Goal: Transaction & Acquisition: Purchase product/service

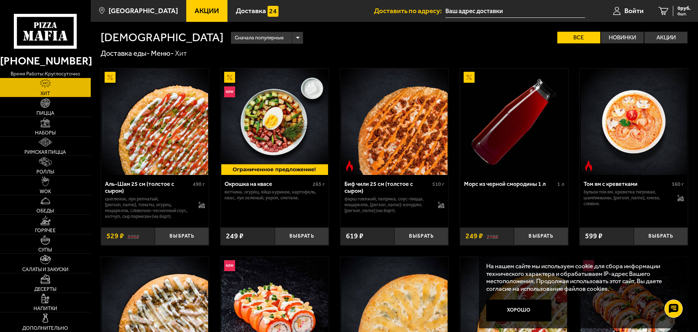
click at [496, 12] on input "text" at bounding box center [515, 10] width 140 height 13
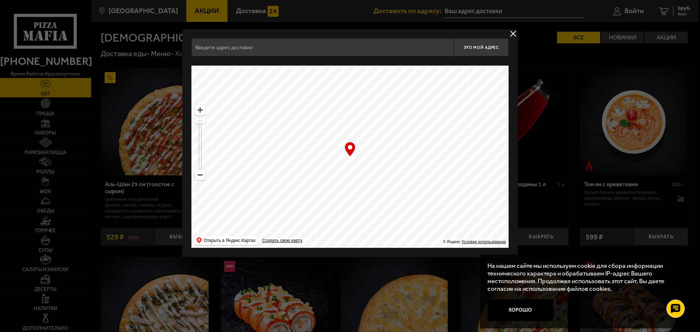
click at [320, 44] on input "text" at bounding box center [322, 47] width 262 height 18
type input "n"
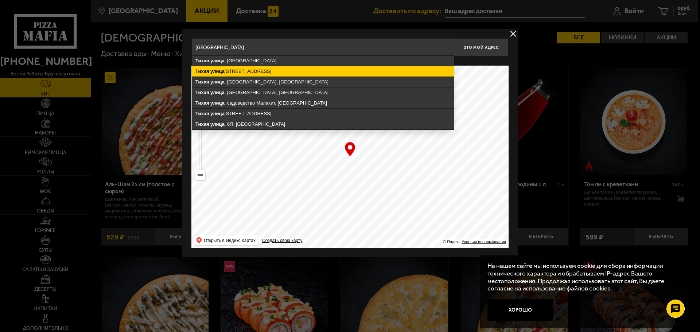
click at [241, 75] on ymaps "[STREET_ADDRESS]" at bounding box center [323, 71] width 262 height 10
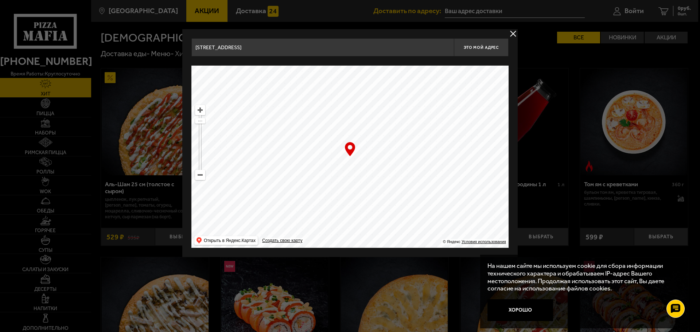
drag, startPoint x: 374, startPoint y: 162, endPoint x: 343, endPoint y: 184, distance: 37.8
click at [343, 184] on ymaps at bounding box center [349, 157] width 317 height 182
click at [199, 174] on ymaps at bounding box center [199, 174] width 9 height 9
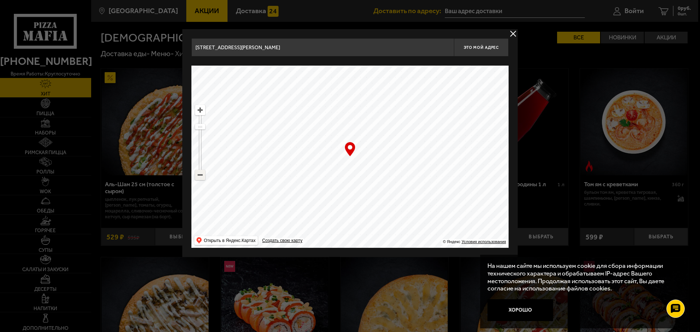
click at [199, 174] on ymaps at bounding box center [199, 174] width 9 height 9
drag, startPoint x: 331, startPoint y: 90, endPoint x: 322, endPoint y: 199, distance: 109.4
click at [323, 195] on ymaps at bounding box center [349, 157] width 317 height 182
drag, startPoint x: 323, startPoint y: 98, endPoint x: 329, endPoint y: 207, distance: 108.8
click at [329, 204] on ymaps at bounding box center [349, 157] width 317 height 182
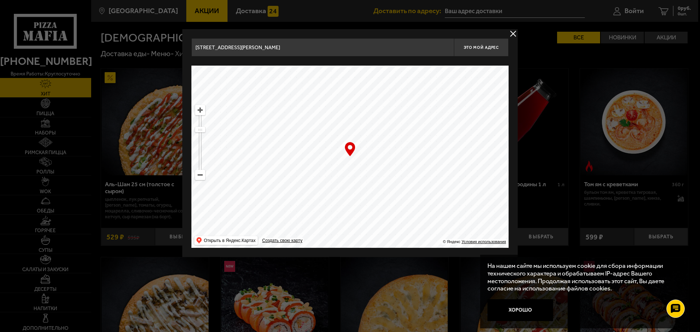
click at [326, 246] on ymaps at bounding box center [349, 157] width 317 height 182
drag, startPoint x: 351, startPoint y: 160, endPoint x: 369, endPoint y: 243, distance: 84.9
click at [369, 243] on ymaps at bounding box center [349, 157] width 317 height 182
drag, startPoint x: 354, startPoint y: 184, endPoint x: 351, endPoint y: 163, distance: 22.0
click at [352, 163] on ymaps at bounding box center [349, 157] width 317 height 182
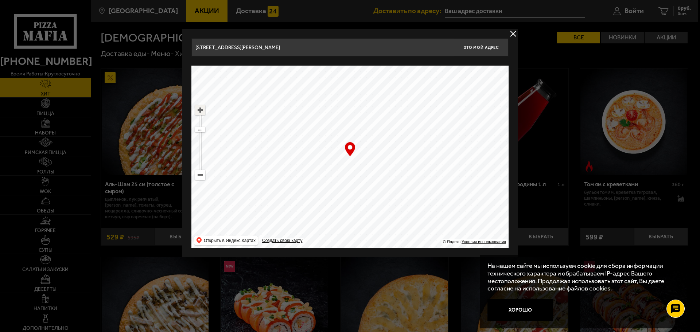
click at [198, 112] on ymaps at bounding box center [199, 109] width 9 height 9
click at [198, 111] on ymaps at bounding box center [199, 109] width 9 height 9
drag, startPoint x: 319, startPoint y: 134, endPoint x: 233, endPoint y: 129, distance: 86.2
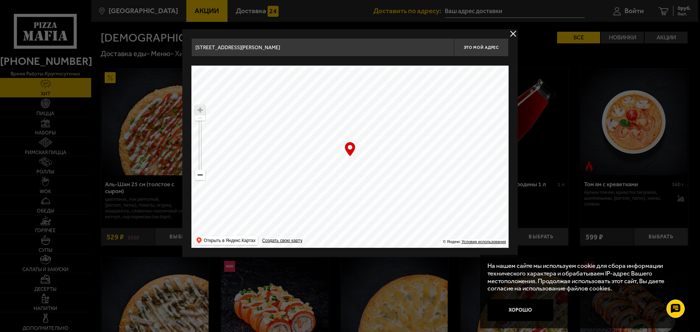
click at [425, 137] on ymaps at bounding box center [349, 157] width 317 height 182
click at [199, 108] on ymaps at bounding box center [199, 109] width 9 height 9
type input "[STREET_ADDRESS]"
drag, startPoint x: 350, startPoint y: 170, endPoint x: 356, endPoint y: 178, distance: 10.2
click at [356, 178] on ymaps at bounding box center [349, 157] width 317 height 182
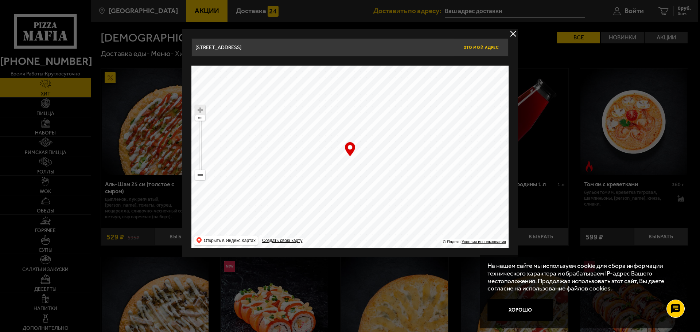
click at [477, 48] on span "Это мой адрес" at bounding box center [481, 47] width 35 height 5
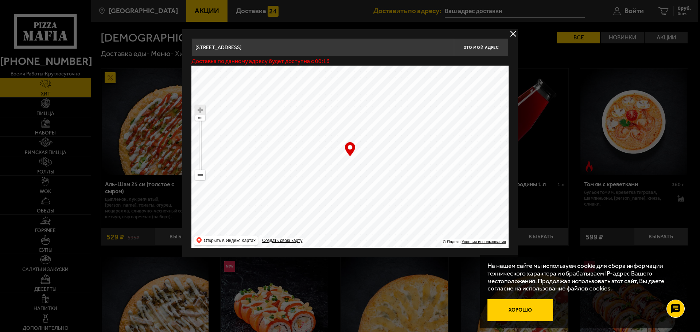
click at [547, 310] on button "Хорошо" at bounding box center [520, 310] width 66 height 22
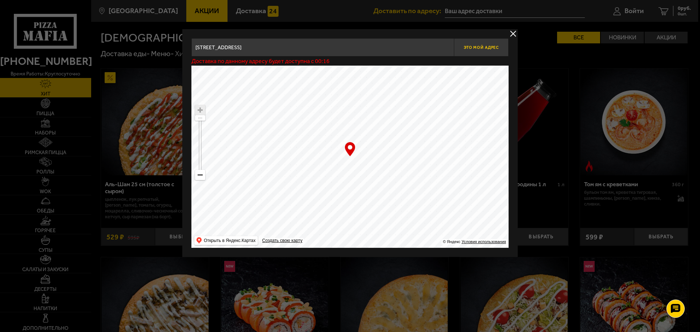
click at [501, 42] on button "Это мой адрес" at bounding box center [481, 47] width 55 height 18
click at [513, 35] on button "delivery type" at bounding box center [512, 33] width 9 height 9
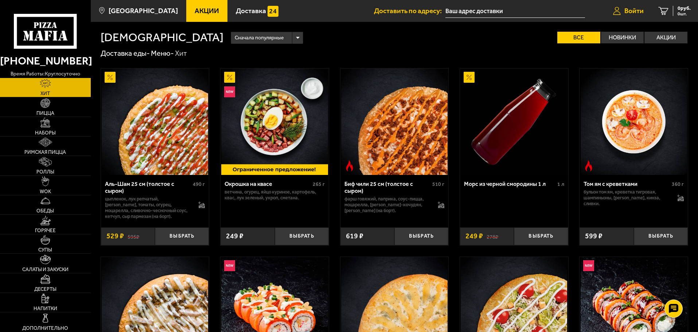
click at [634, 8] on span "Войти" at bounding box center [633, 10] width 19 height 7
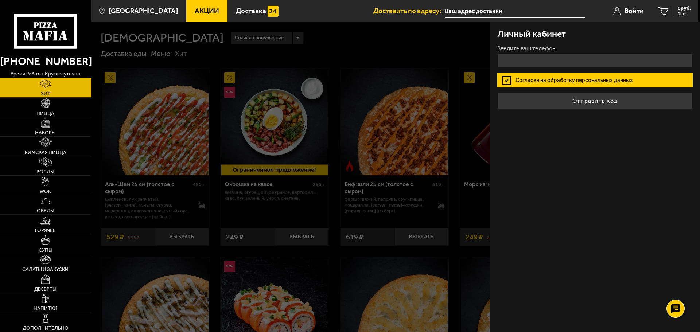
click at [585, 67] on form "Введите ваш телефон Согласен на обработку персональных данных Отправить код" at bounding box center [594, 77] width 195 height 63
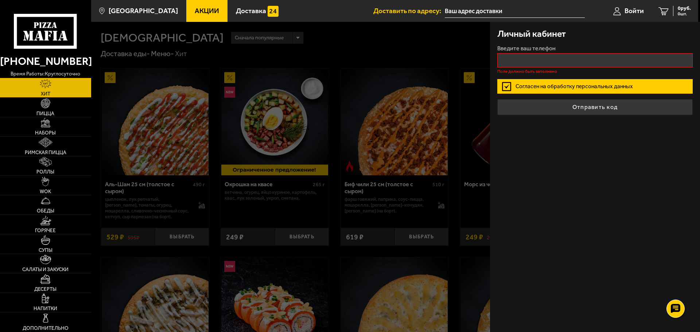
click at [455, 45] on div at bounding box center [441, 188] width 700 height 332
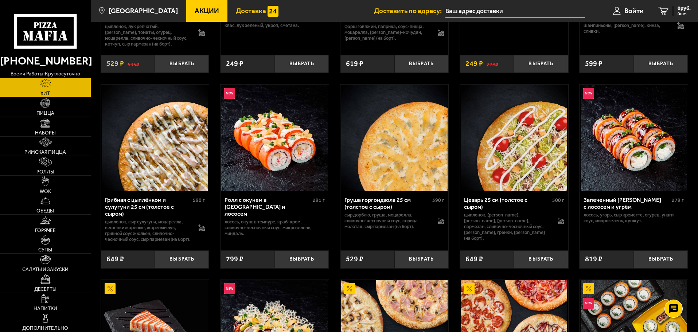
scroll to position [182, 0]
